Goal: Task Accomplishment & Management: Manage account settings

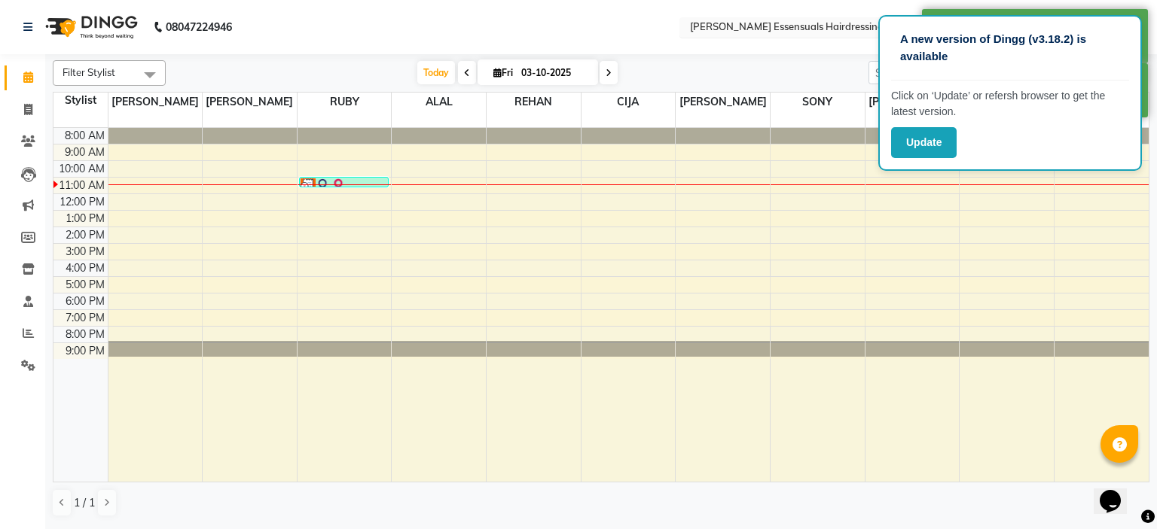
click at [776, 27] on input "text" at bounding box center [796, 28] width 218 height 15
click at [28, 297] on icon at bounding box center [28, 301] width 10 height 11
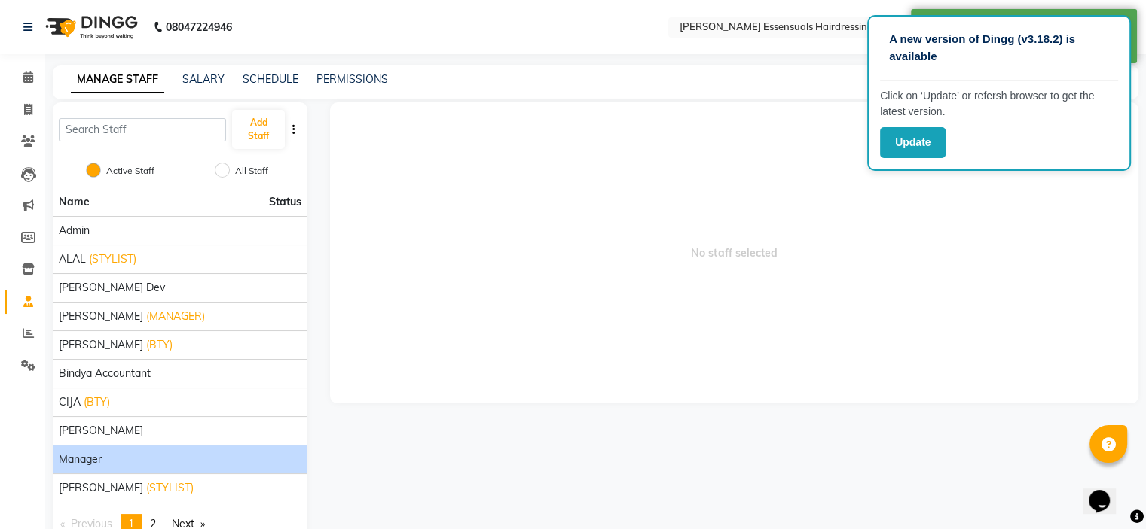
click at [172, 459] on div "Manager" at bounding box center [180, 460] width 243 height 16
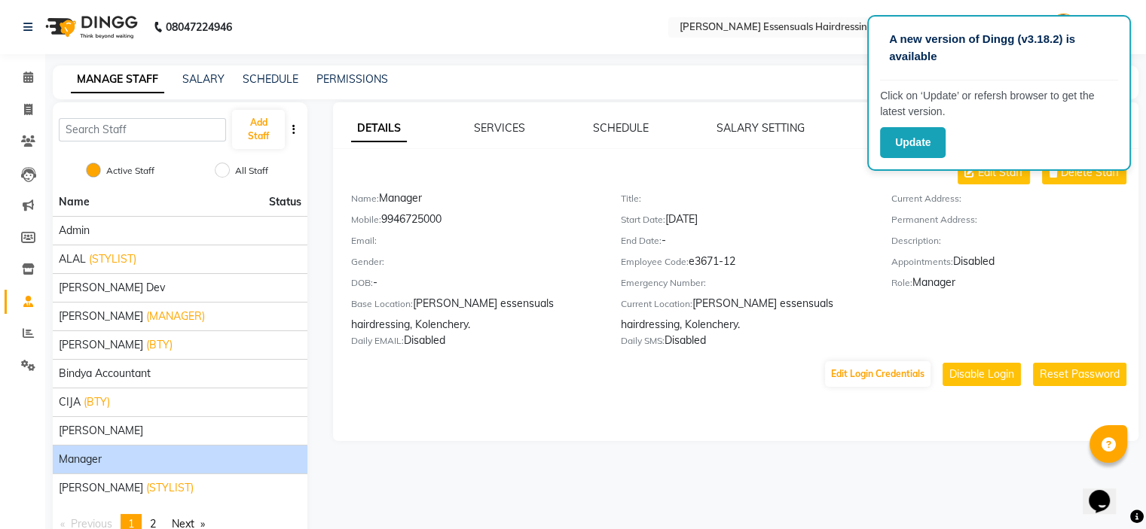
click at [868, 242] on div "Title: Start Date: 16-05-2025 End Date: - Employee Code: e3671-12 Emergency Num…" at bounding box center [744, 272] width 270 height 163
click at [358, 79] on link "PERMISSIONS" at bounding box center [352, 79] width 72 height 14
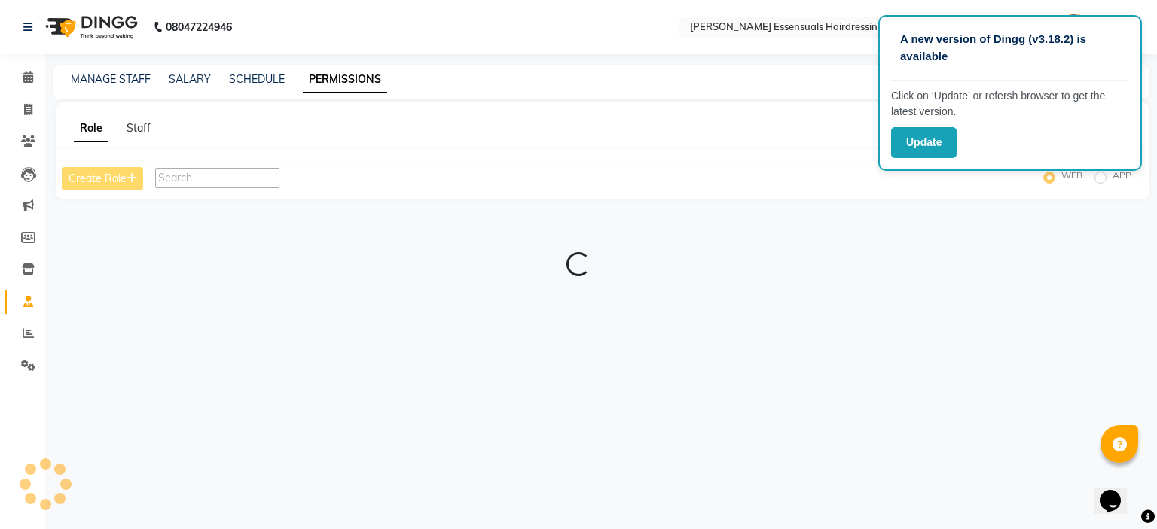
click at [259, 172] on input "text" at bounding box center [217, 178] width 124 height 20
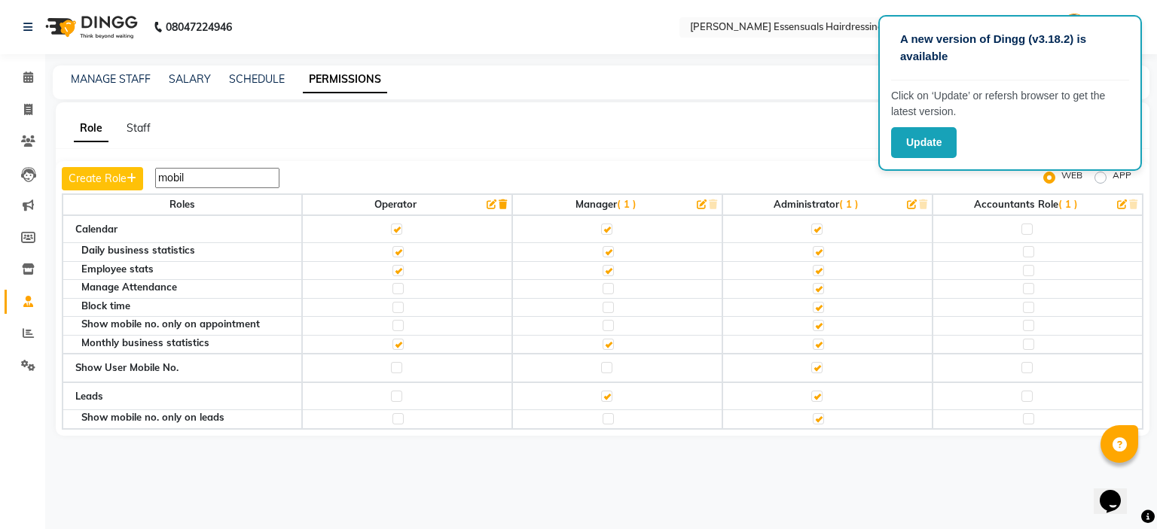
type input "mobil"
click at [508, 124] on div "Role Staff" at bounding box center [593, 129] width 1075 height 16
click at [883, 306] on td at bounding box center [827, 308] width 210 height 19
click at [139, 361] on div "Show User Mobile No." at bounding box center [182, 368] width 214 height 15
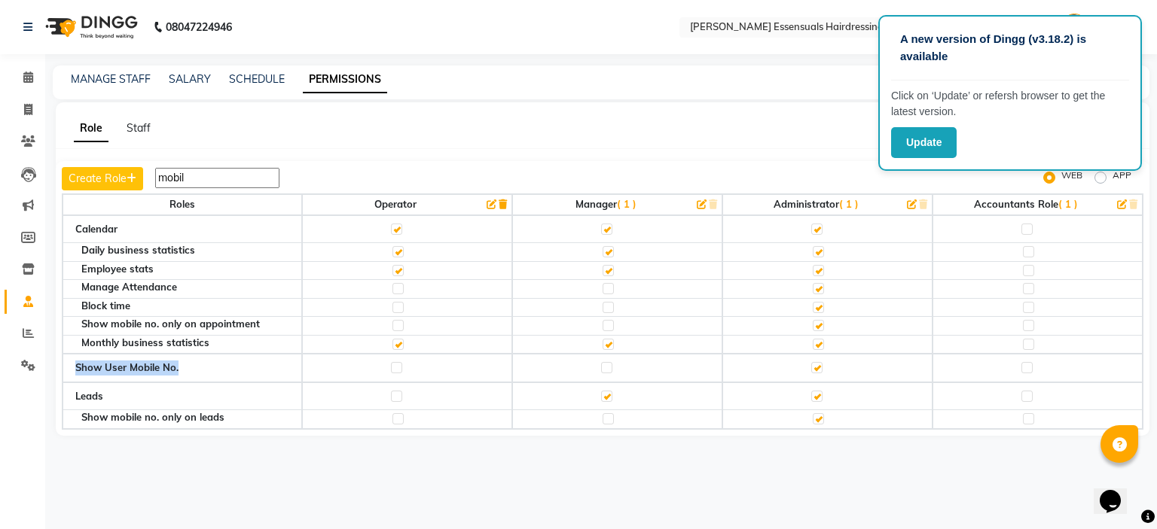
click at [139, 361] on div "Show User Mobile No." at bounding box center [182, 368] width 214 height 15
copy tr "Show User Mobile No."
click at [869, 123] on div "Role Staff" at bounding box center [593, 129] width 1075 height 16
click at [828, 109] on div "Role Staff Create Role mobil WEB APP Roles Operator Manager ( 1 ) Administrator…" at bounding box center [603, 269] width 1094 height 334
click at [929, 143] on button "Update" at bounding box center [924, 142] width 66 height 31
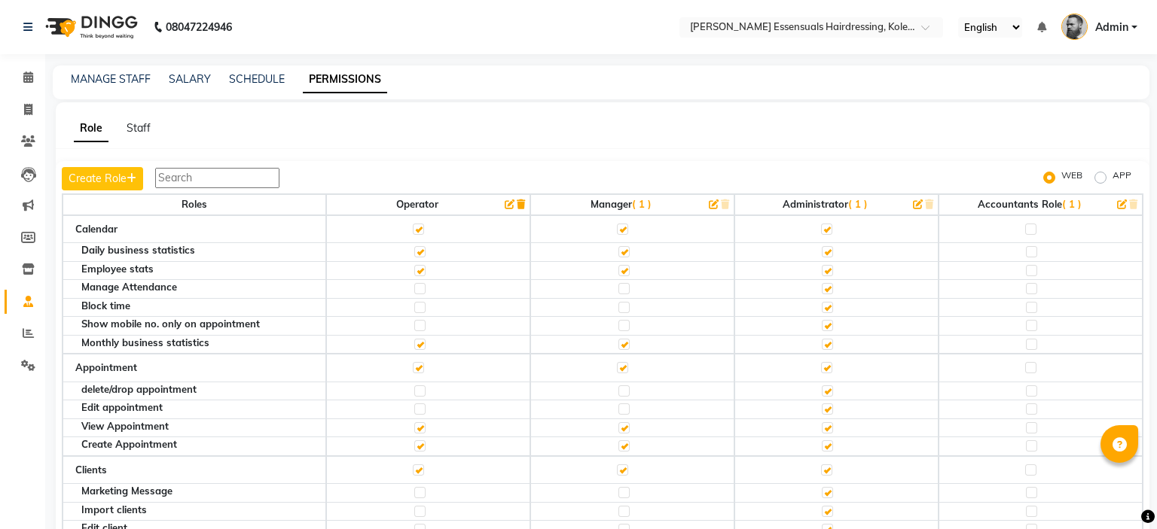
click at [1097, 25] on span "Admin" at bounding box center [1111, 28] width 33 height 16
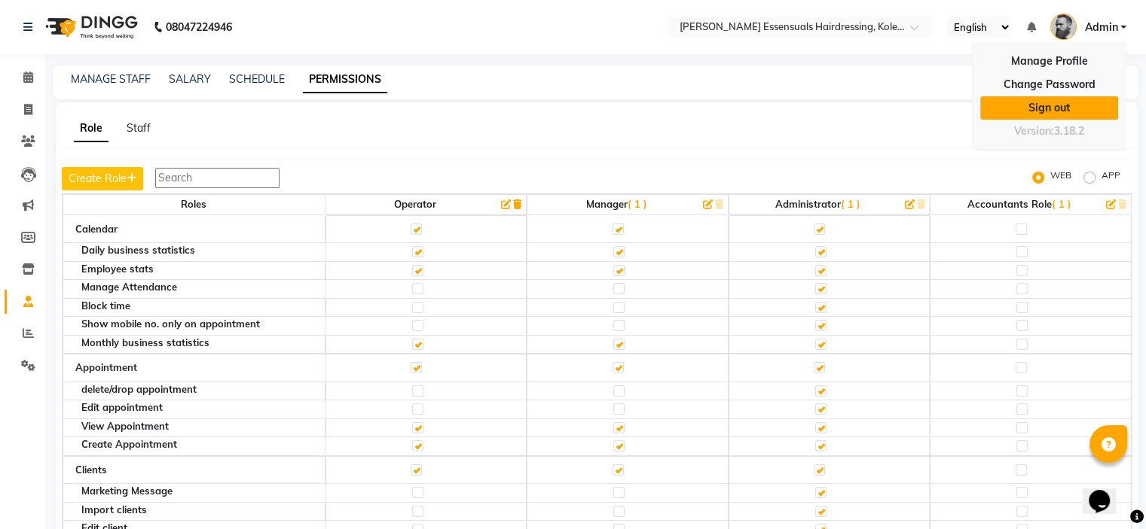
click at [1071, 96] on link "Sign out" at bounding box center [1049, 107] width 138 height 23
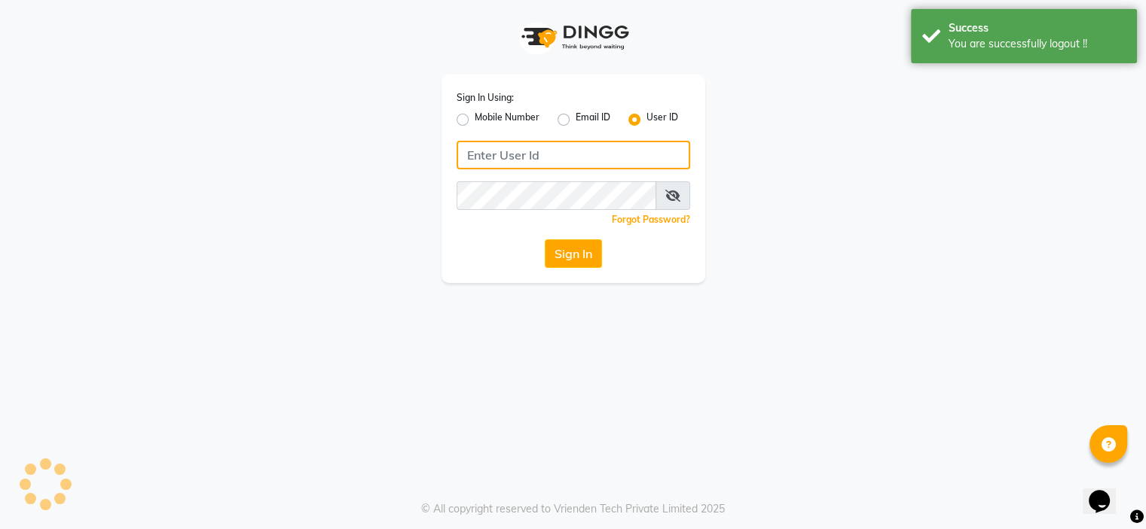
type input "8275302900"
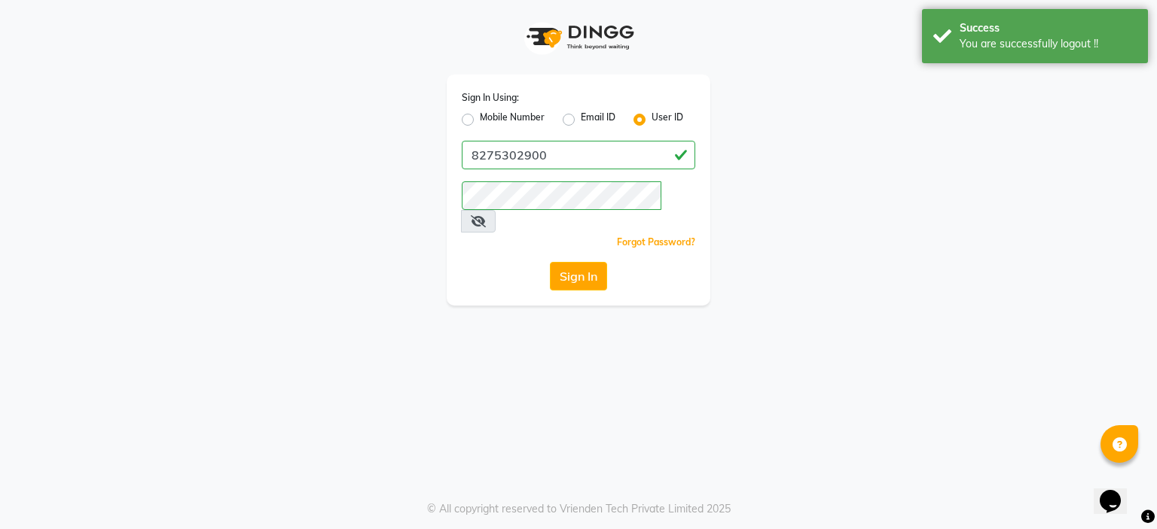
click at [490, 130] on div "Sign In Using: Mobile Number Email ID User ID 8275302900 Remember me Forgot Pas…" at bounding box center [579, 190] width 264 height 231
click at [515, 114] on label "Mobile Number" at bounding box center [512, 120] width 65 height 18
click at [529, 120] on label "Mobile Number" at bounding box center [512, 120] width 65 height 18
click at [490, 120] on input "Mobile Number" at bounding box center [485, 116] width 10 height 10
radio input "true"
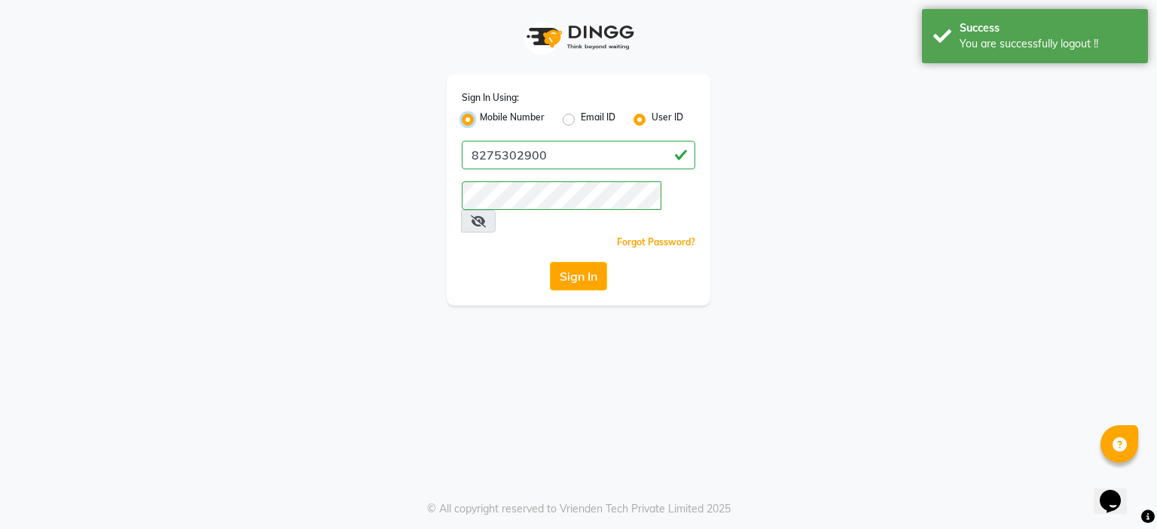
radio input "false"
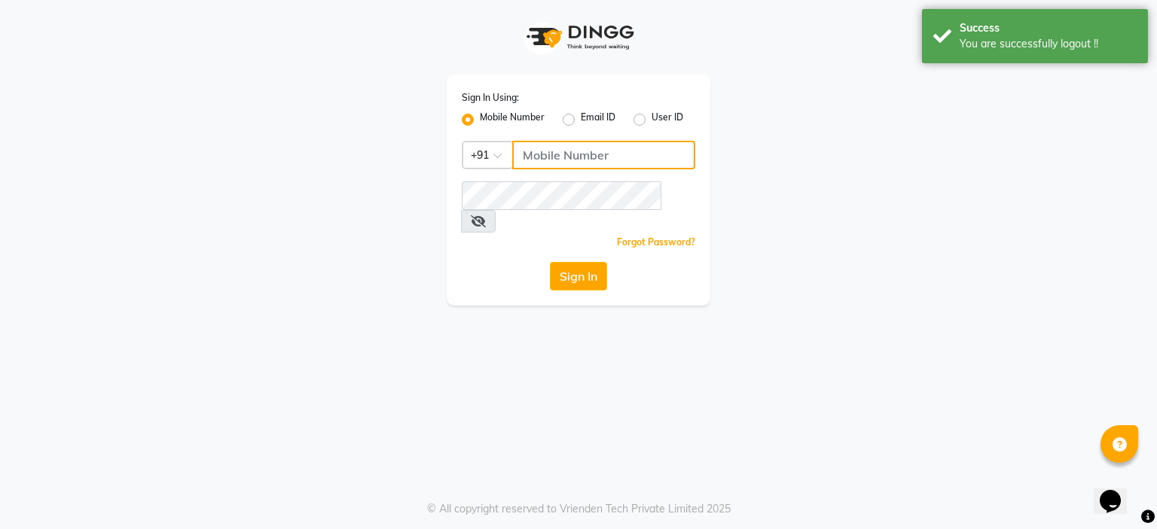
click at [545, 147] on input "Username" at bounding box center [603, 155] width 183 height 29
type input "8275302900"
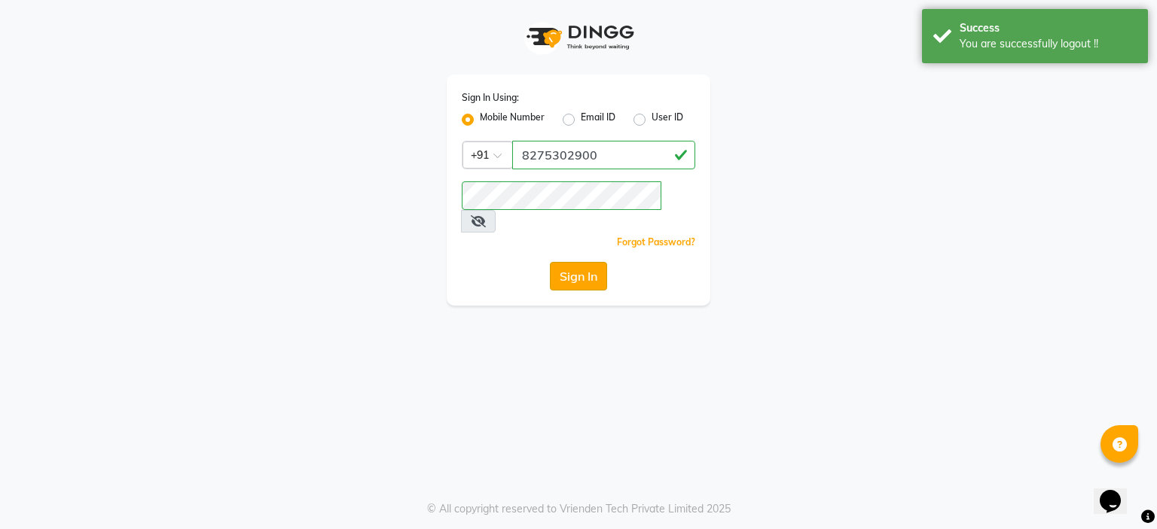
click at [596, 262] on button "Sign In" at bounding box center [578, 276] width 57 height 29
